Goal: Task Accomplishment & Management: Complete application form

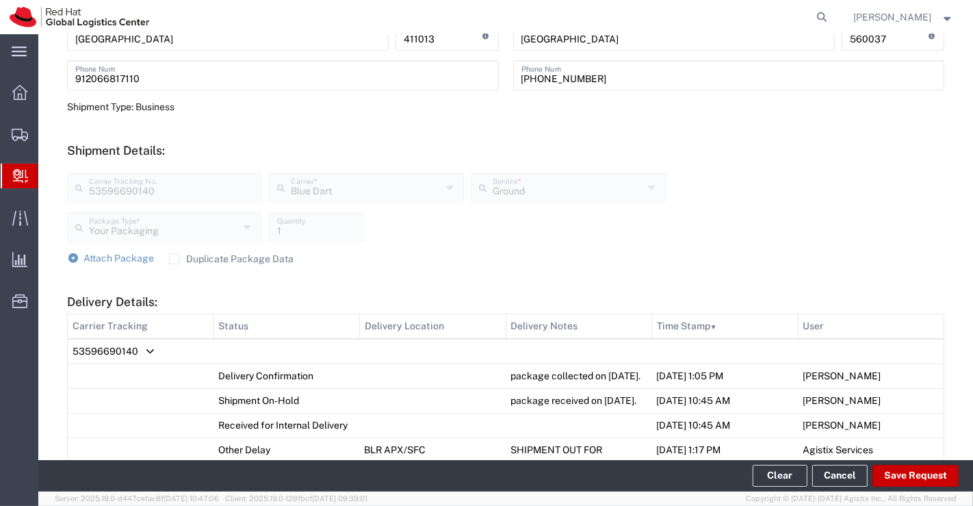
scroll to position [94, 0]
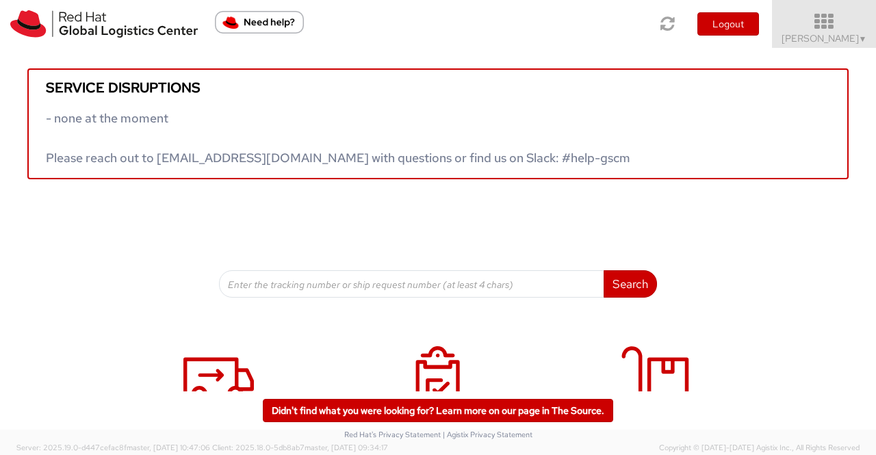
click at [847, 41] on span "[PERSON_NAME] ▼" at bounding box center [825, 38] width 86 height 12
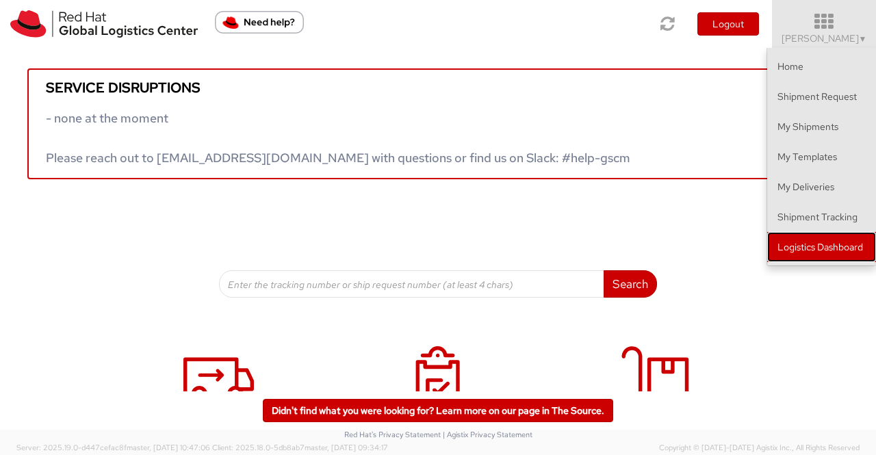
click at [831, 246] on link "Logistics Dashboard" at bounding box center [821, 247] width 109 height 30
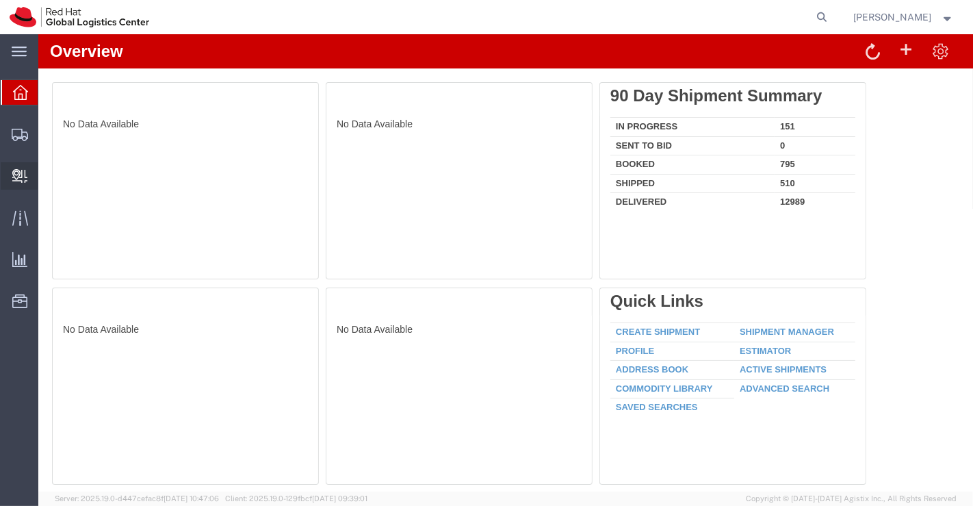
click at [0, 0] on span "Create Delivery" at bounding box center [0, 0] width 0 height 0
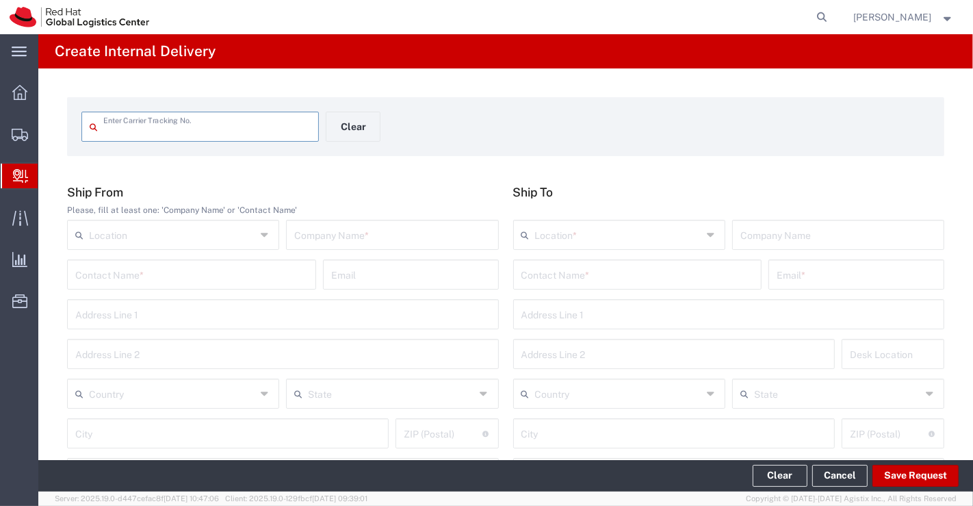
click at [172, 118] on input "text" at bounding box center [206, 126] width 207 height 24
paste input "53599641955."
type input "53599641955"
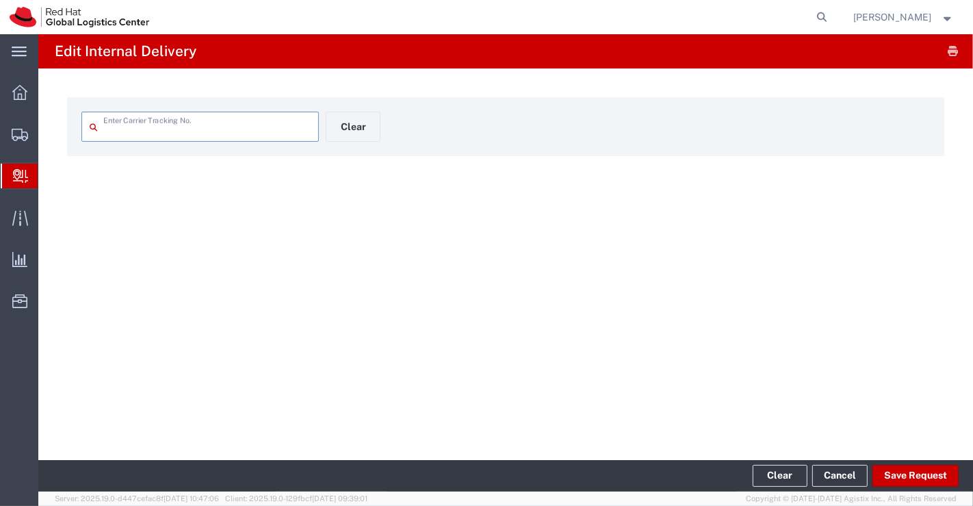
type input "53599641955"
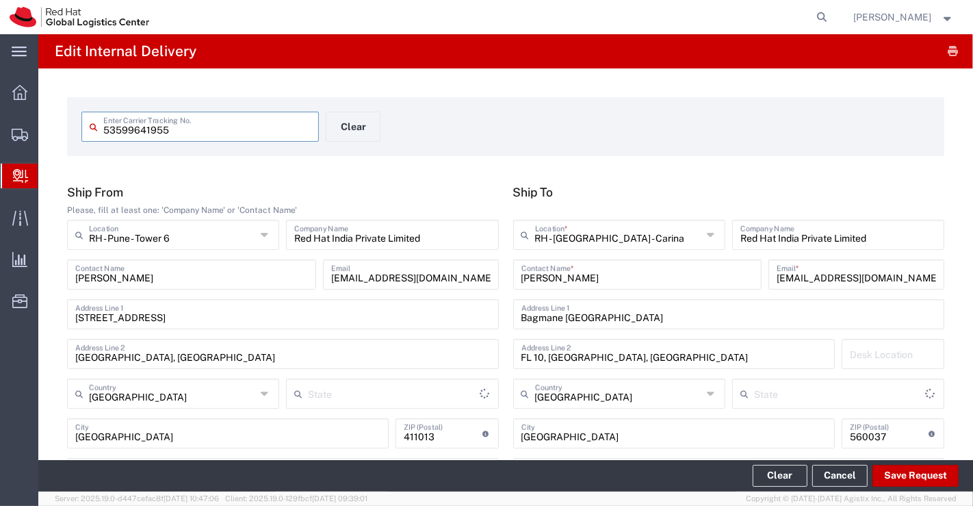
type input "Your Packaging"
type input "Mahārāshtra"
type input "Ground"
type input "Karnataka"
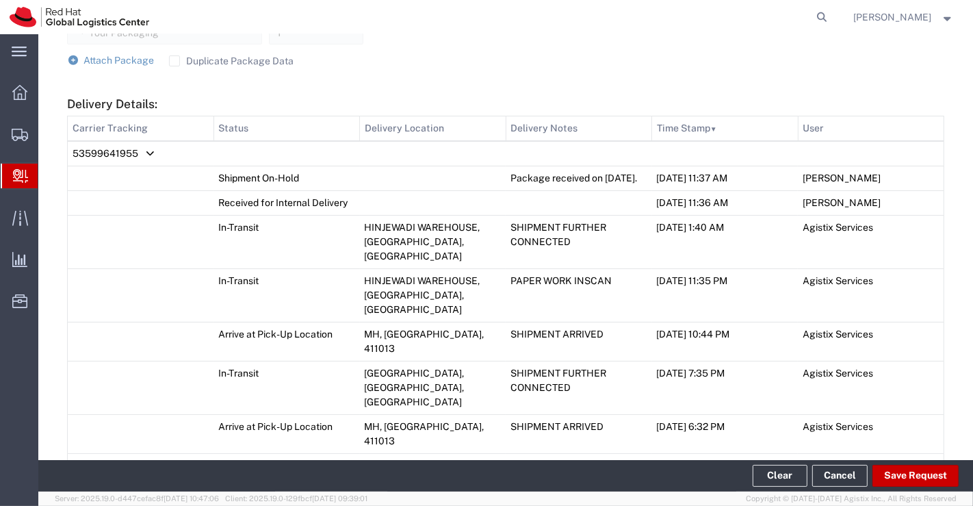
scroll to position [760, 0]
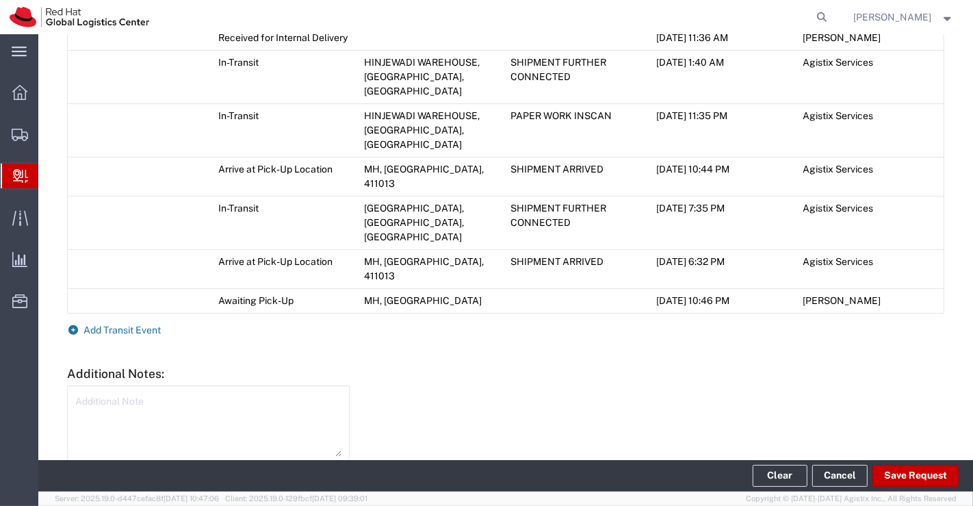
click at [73, 325] on icon at bounding box center [73, 330] width 12 height 10
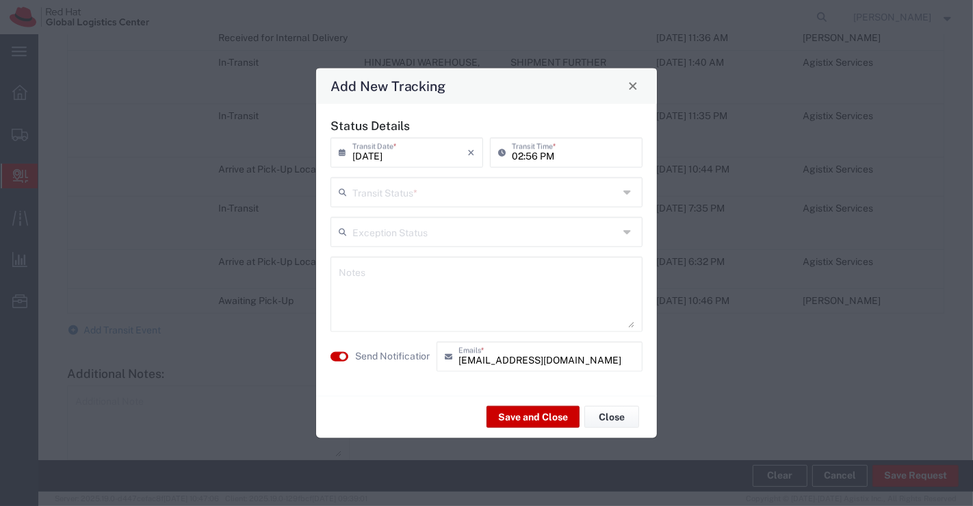
click at [625, 191] on icon at bounding box center [628, 192] width 11 height 22
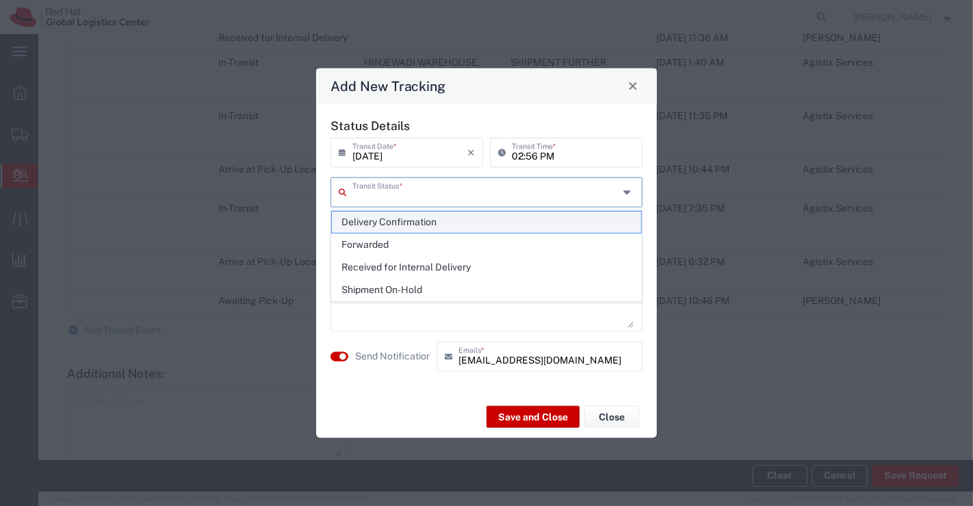
click at [585, 224] on span "Delivery Confirmation" at bounding box center [487, 221] width 310 height 21
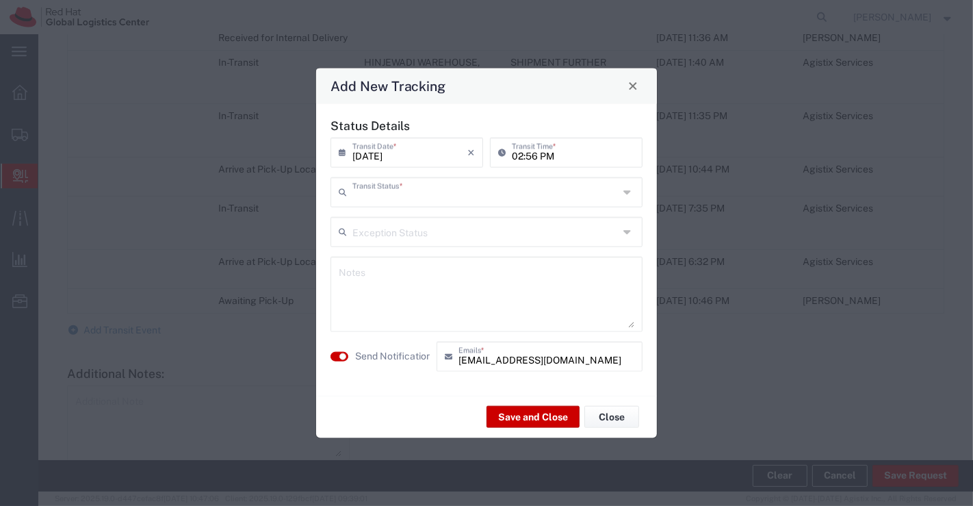
type input "Delivery Confirmation"
click at [467, 270] on textarea at bounding box center [487, 293] width 296 height 67
type textarea "package collected on 19th Sept 2025."
click at [535, 418] on button "Save and Close" at bounding box center [533, 417] width 93 height 22
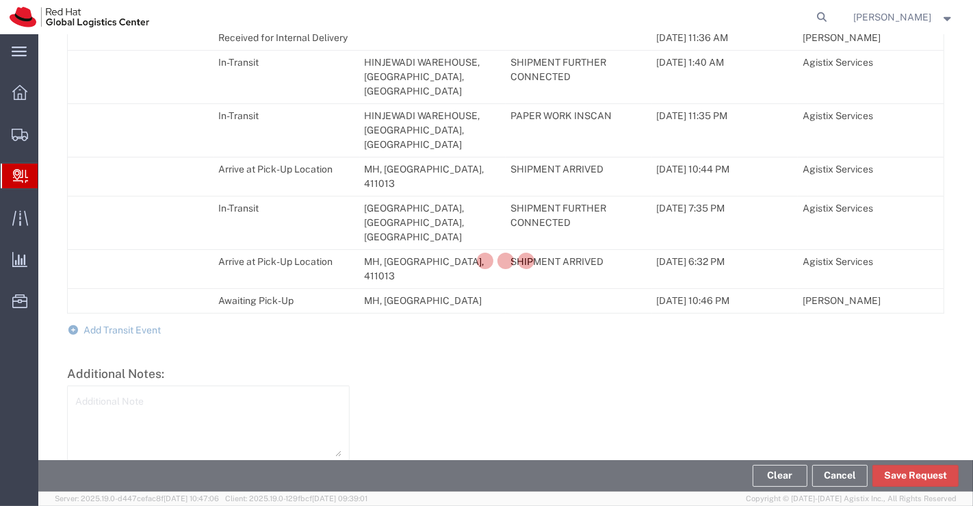
scroll to position [799, 0]
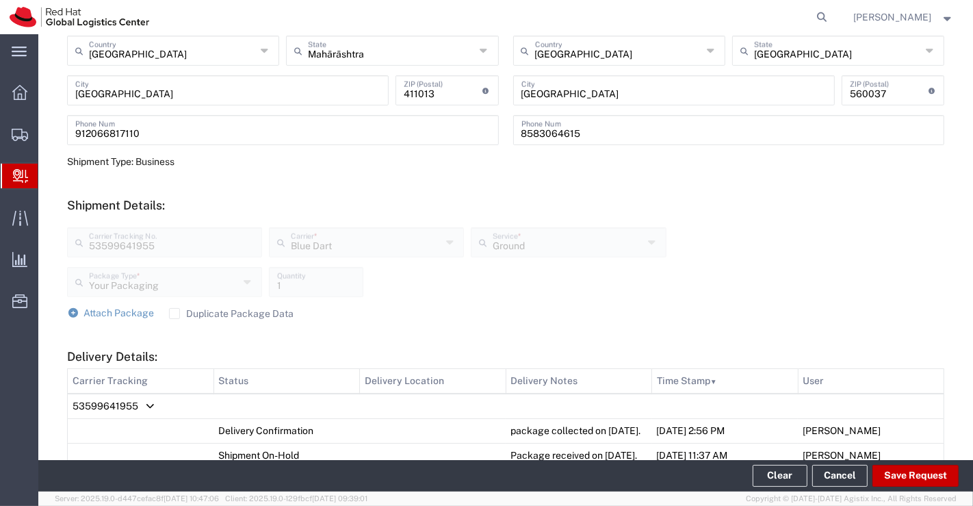
scroll to position [0, 0]
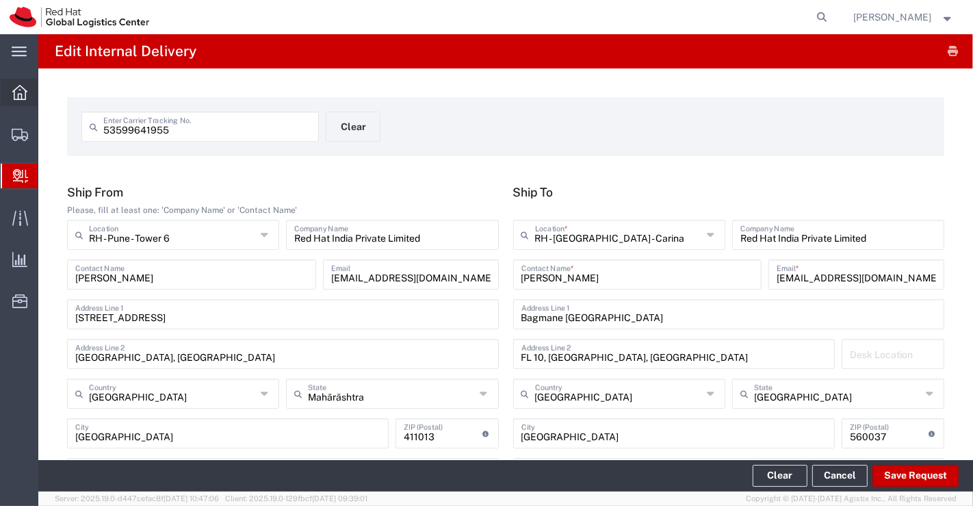
drag, startPoint x: 10, startPoint y: 96, endPoint x: 33, endPoint y: 101, distance: 23.6
click at [10, 96] on div at bounding box center [20, 92] width 38 height 27
